Goal: Task Accomplishment & Management: Complete application form

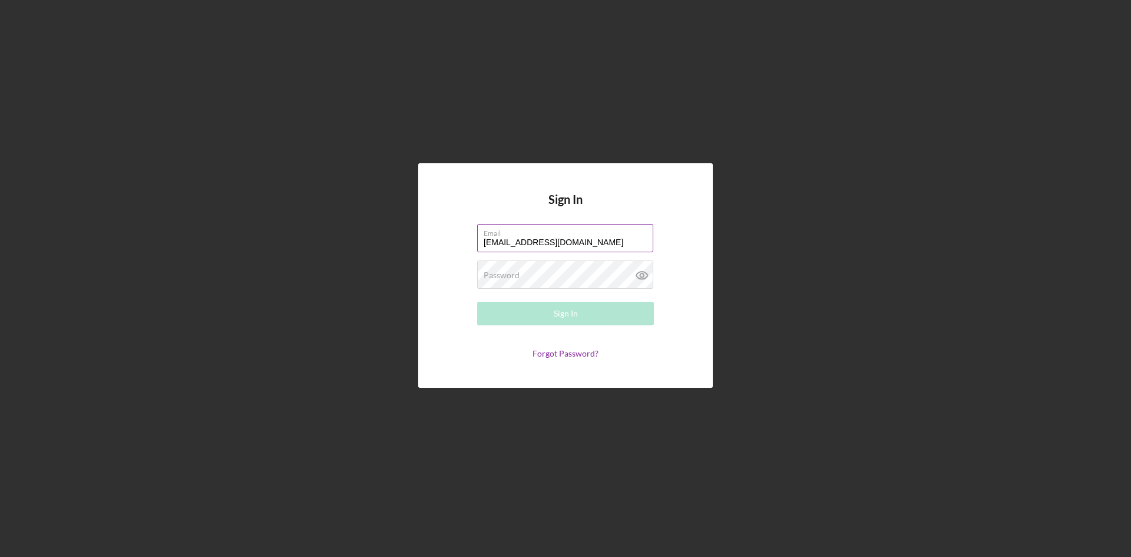
type input "[EMAIL_ADDRESS][DOMAIN_NAME]"
click at [553, 309] on button "Sign In" at bounding box center [565, 314] width 177 height 24
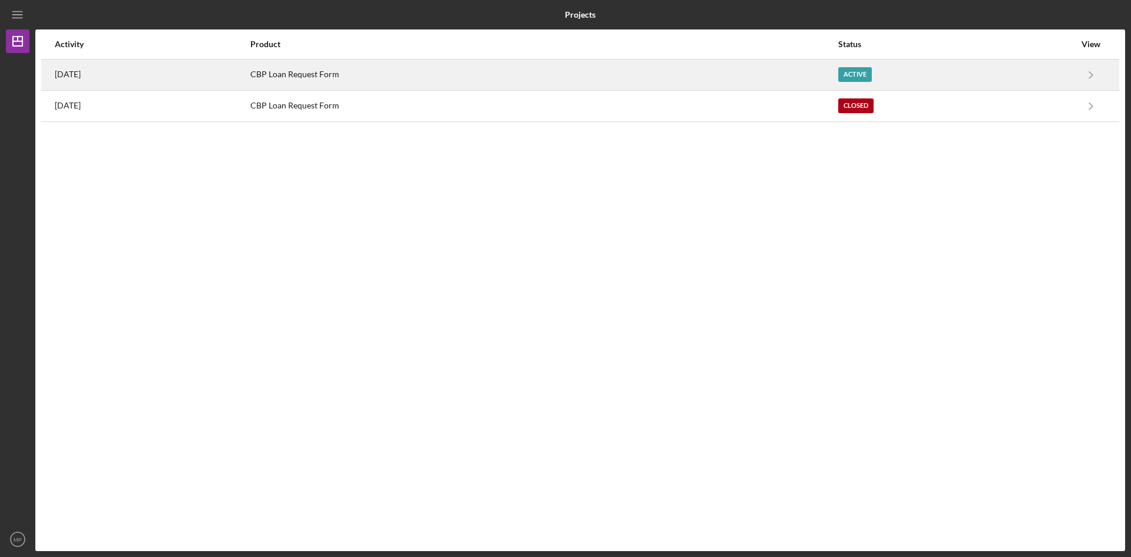
click at [81, 76] on time "[DATE]" at bounding box center [68, 74] width 26 height 9
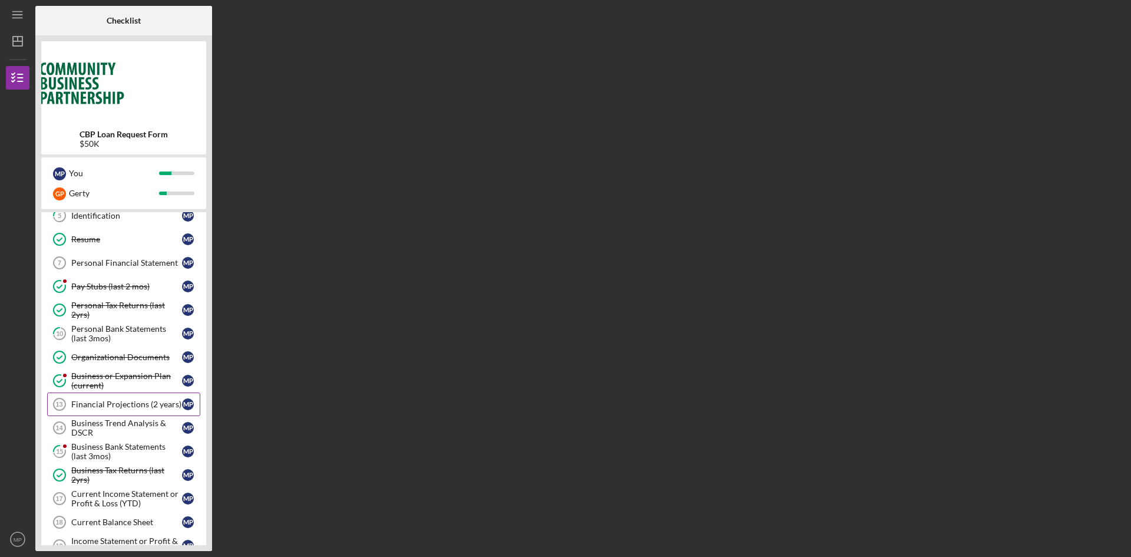
scroll to position [118, 0]
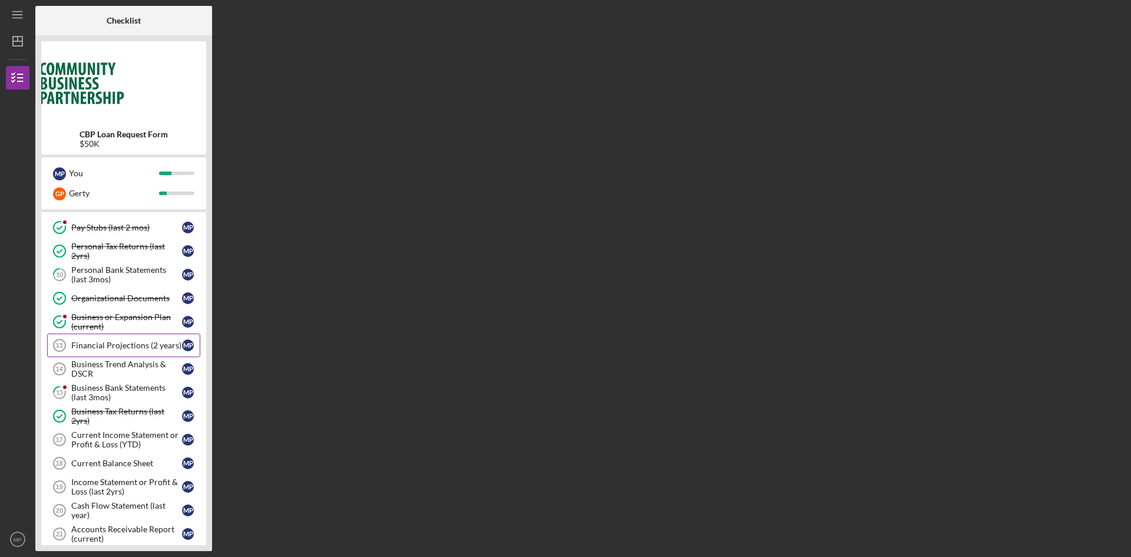
click at [122, 344] on div "Financial Projections (2 years)" at bounding box center [126, 345] width 111 height 9
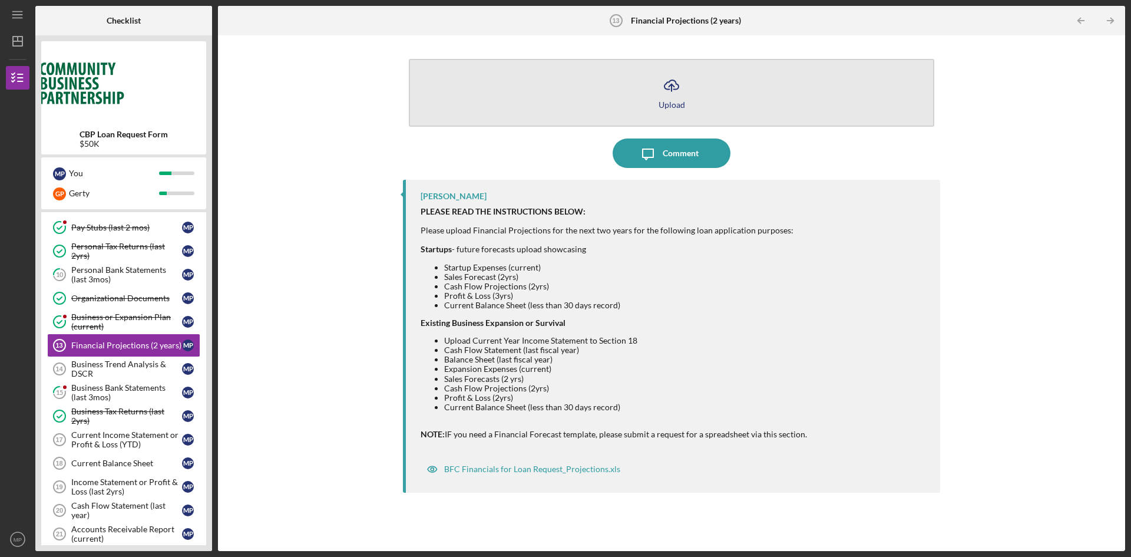
click at [687, 88] on button "Icon/Upload Upload" at bounding box center [672, 93] width 526 height 68
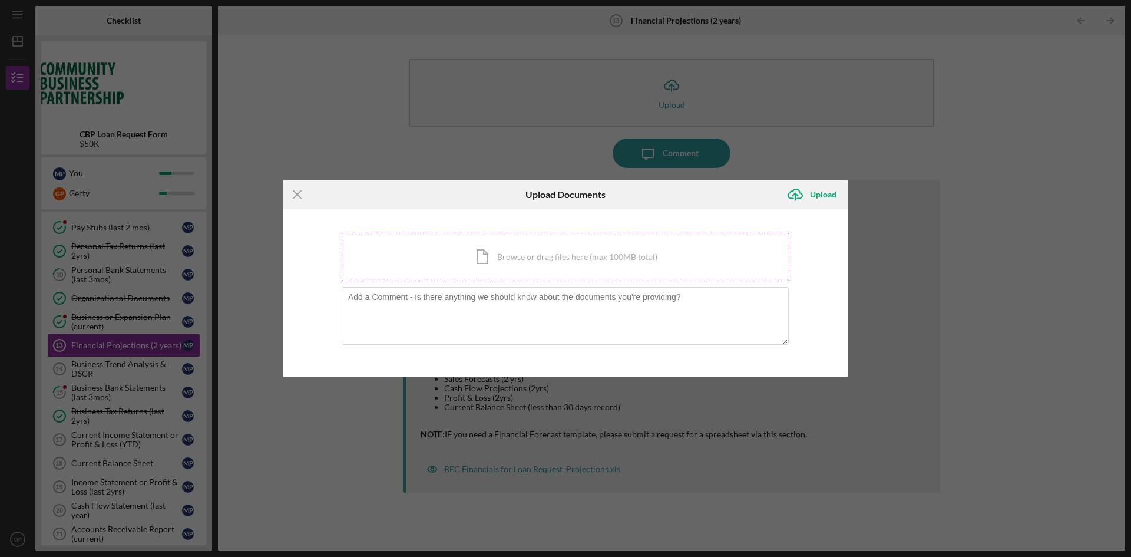
click at [592, 256] on div "Icon/Document Browse or drag files here (max 100MB total) Tap to choose files o…" at bounding box center [566, 257] width 448 height 48
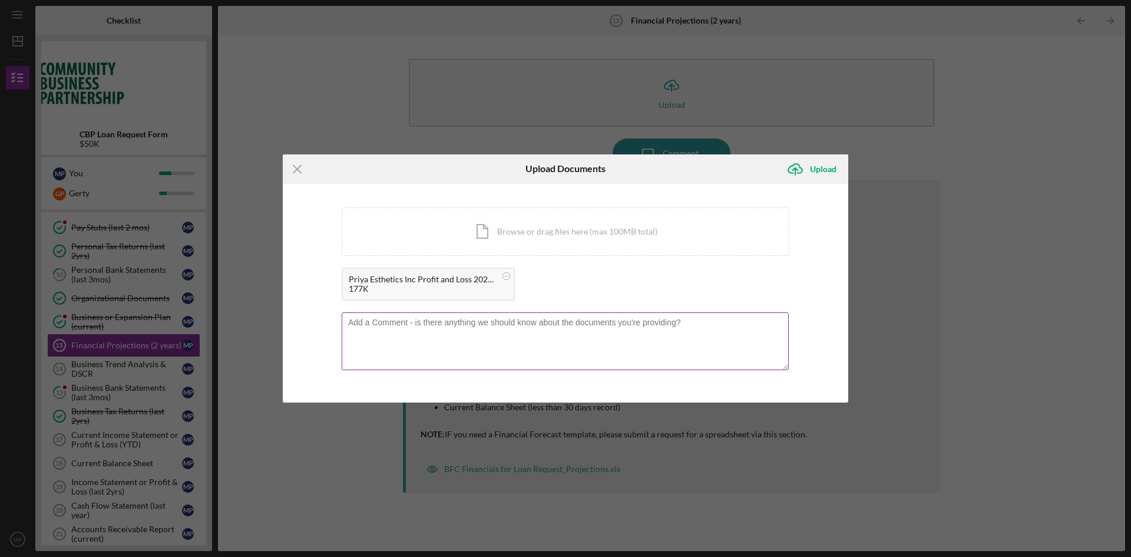
click at [420, 332] on textarea at bounding box center [565, 341] width 447 height 58
type textarea "Profit and Loss for the year [DATE] and 2024"
click at [812, 169] on div "Upload" at bounding box center [823, 169] width 27 height 24
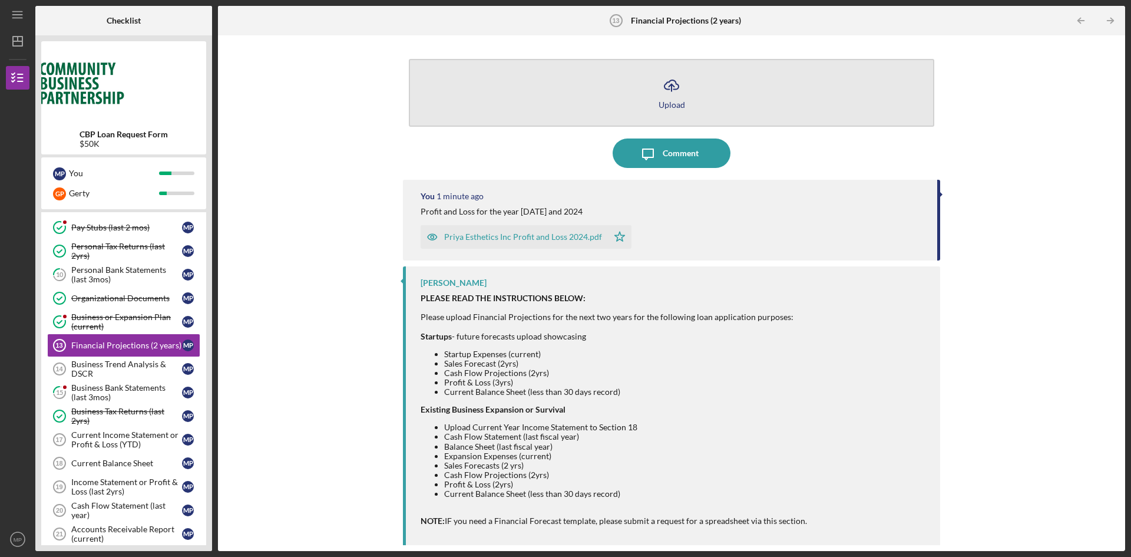
click at [665, 99] on button "Icon/Upload Upload" at bounding box center [672, 93] width 526 height 68
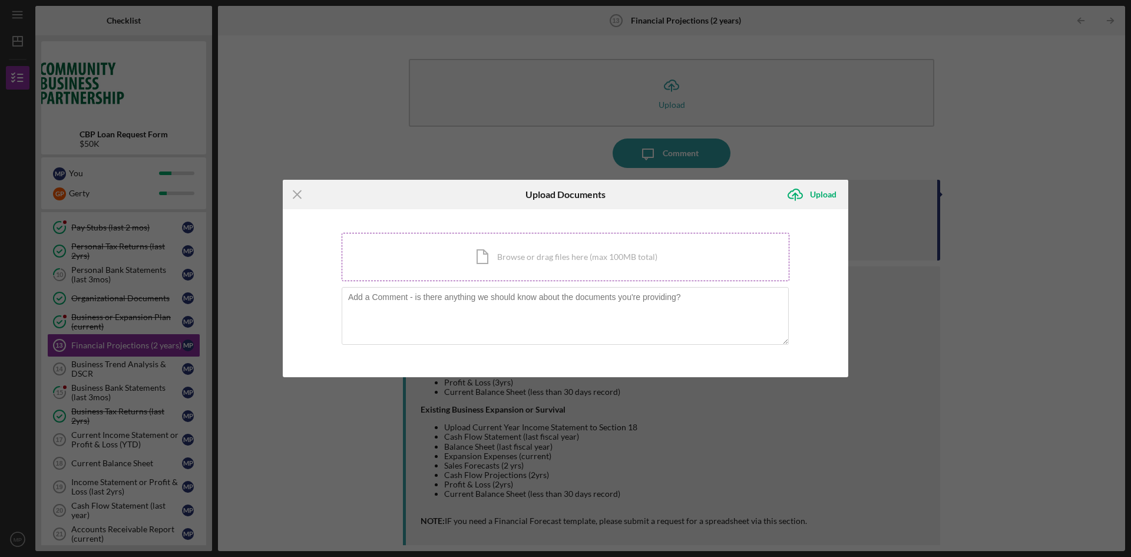
click at [569, 260] on div "Icon/Document Browse or drag files here (max 100MB total) Tap to choose files o…" at bounding box center [566, 257] width 448 height 48
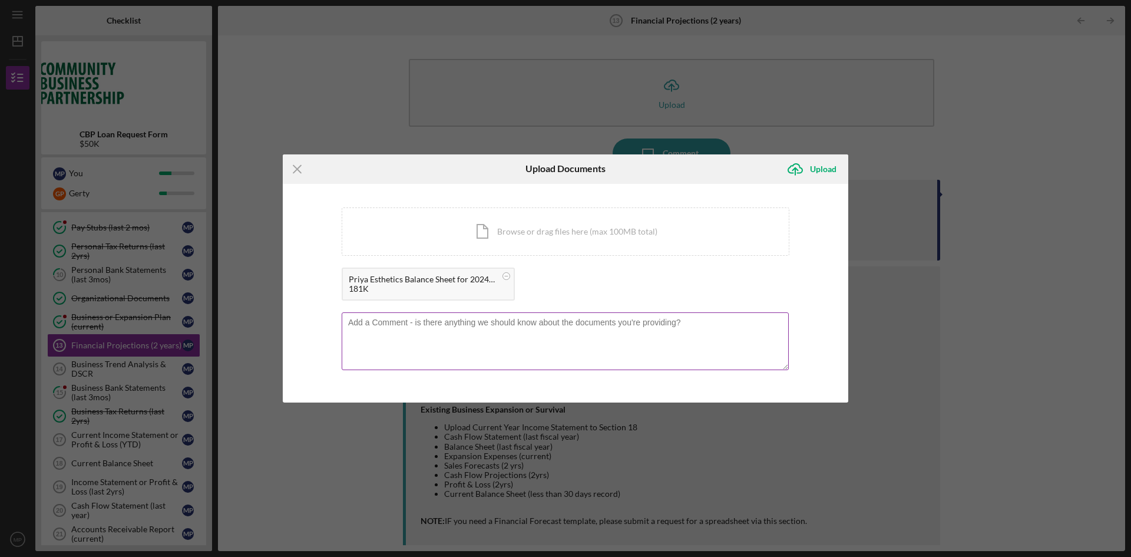
click at [416, 332] on textarea at bounding box center [565, 341] width 447 height 58
type textarea "Balance Sheet for the year [DATE] and 2024"
click at [823, 170] on div "Upload" at bounding box center [823, 169] width 27 height 24
